Goal: Task Accomplishment & Management: Use online tool/utility

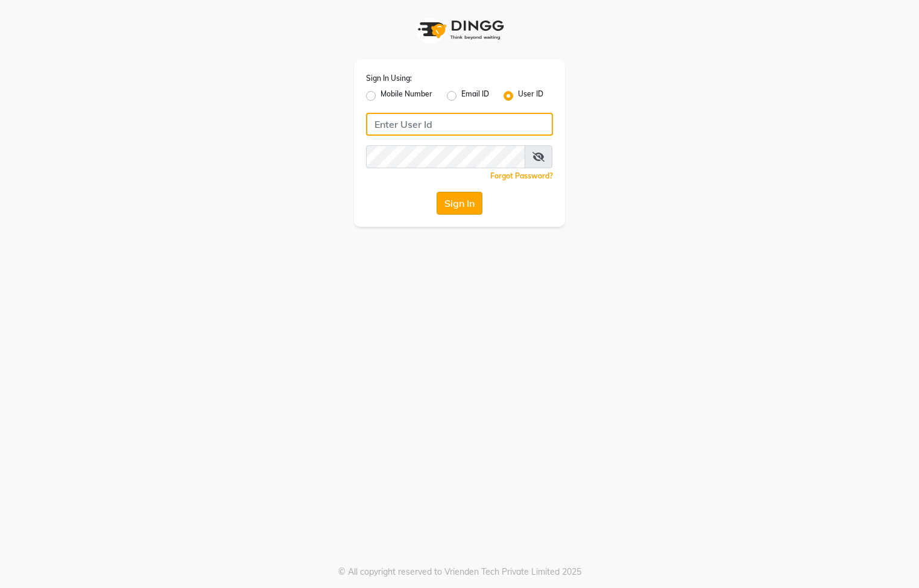
type input "e3903-01"
click at [462, 198] on button "Sign In" at bounding box center [460, 203] width 46 height 23
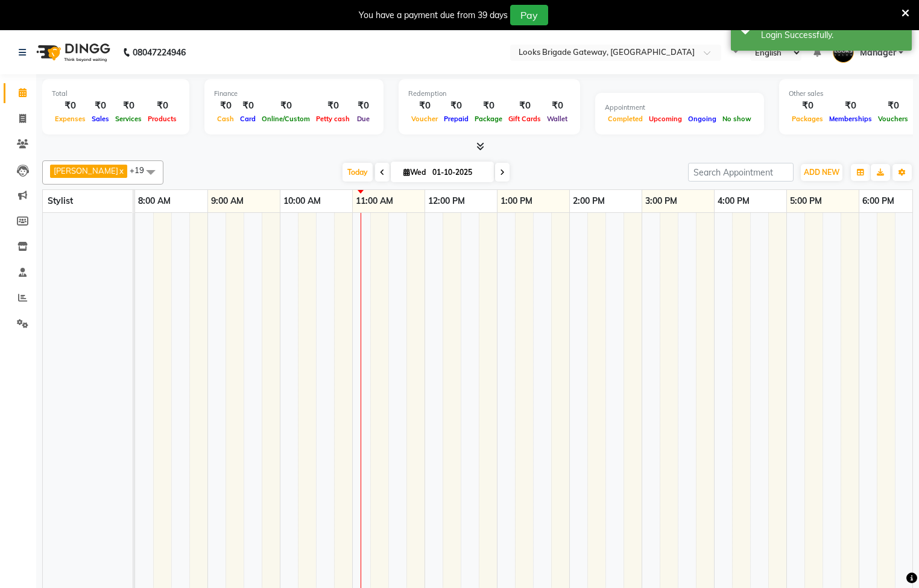
select select "en"
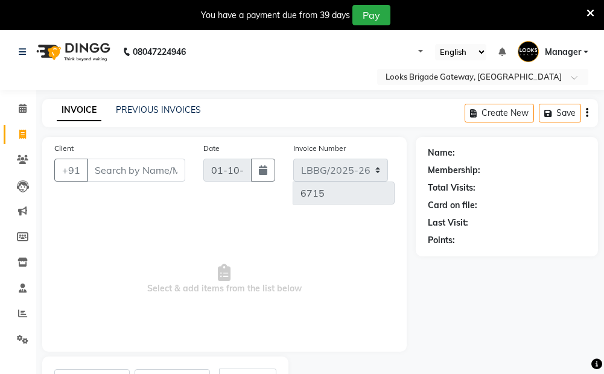
select select "service"
